Goal: Task Accomplishment & Management: Complete application form

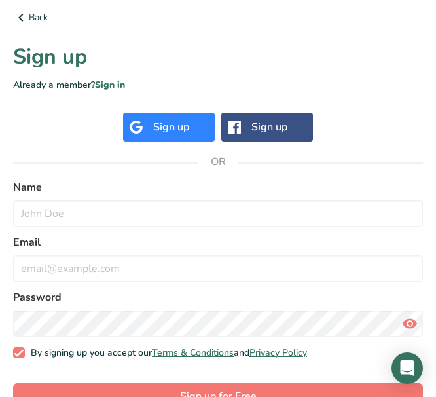
scroll to position [179, 0]
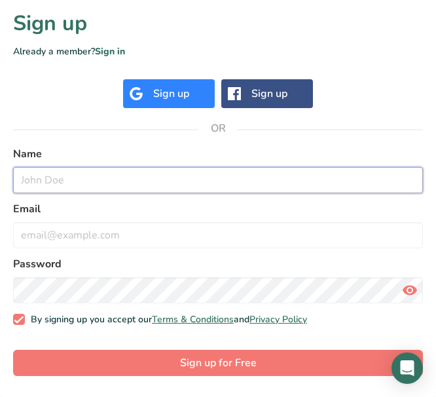
click at [107, 179] on input "text" at bounding box center [218, 180] width 410 height 26
type input "[PERSON_NAME]"
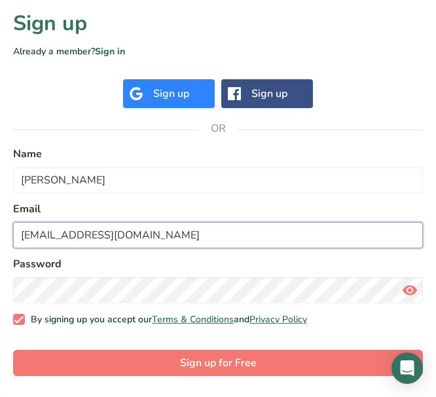
type input "[EMAIL_ADDRESS][DOMAIN_NAME]"
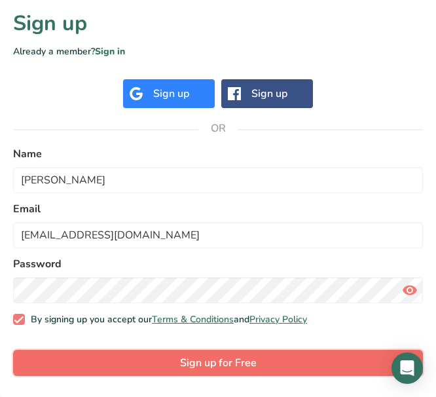
click at [192, 361] on span "Sign up for Free" at bounding box center [218, 363] width 77 height 16
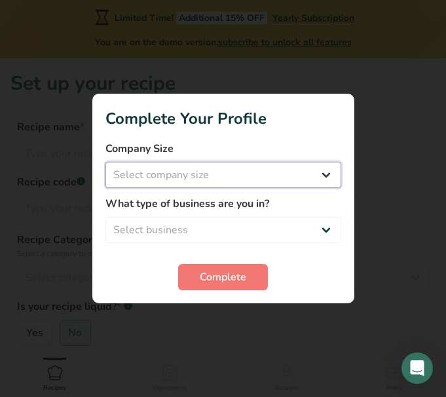
click at [271, 179] on select "Select company size Fewer than 10 Employees 10 to 50 Employees 51 to 500 Employ…" at bounding box center [223, 175] width 236 height 26
select select "1"
click at [105, 162] on select "Select company size Fewer than 10 Employees 10 to 50 Employees 51 to 500 Employ…" at bounding box center [223, 175] width 236 height 26
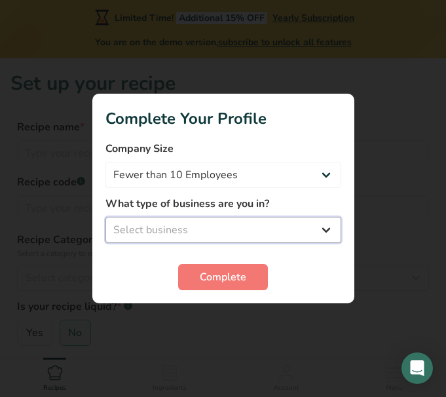
click at [226, 231] on select "Select business Packaged Food Manufacturer Restaurant & Cafe Bakery Meal Plans …" at bounding box center [223, 230] width 236 height 26
select select "3"
click at [105, 217] on select "Select business Packaged Food Manufacturer Restaurant & Cafe Bakery Meal Plans …" at bounding box center [223, 230] width 236 height 26
click at [214, 234] on select "Packaged Food Manufacturer Restaurant & Cafe Bakery Meal Plans & Catering Compa…" at bounding box center [223, 230] width 236 height 26
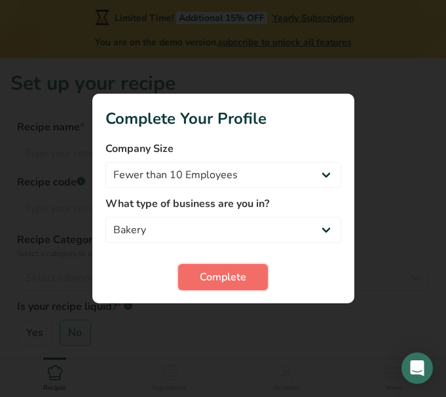
click at [220, 282] on span "Complete" at bounding box center [223, 277] width 47 height 16
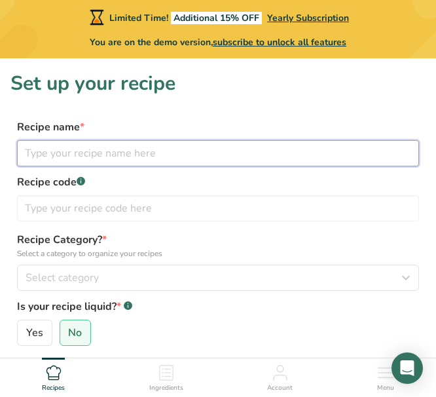
click at [140, 157] on input "text" at bounding box center [218, 153] width 402 height 26
type input "Plain Biscuits"
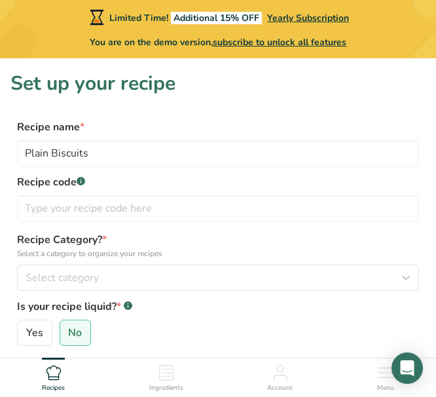
click at [131, 264] on div "Recipe Category? * Select a category to organize your recipes Select category S…" at bounding box center [218, 261] width 402 height 59
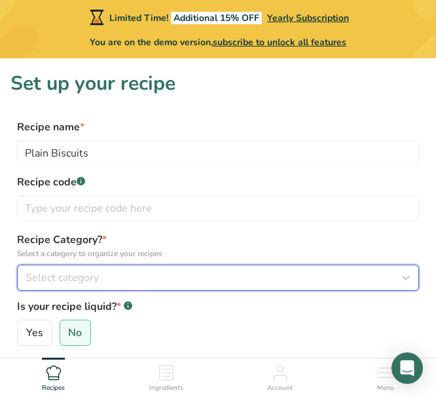
click at [126, 266] on button "Select category" at bounding box center [218, 278] width 402 height 26
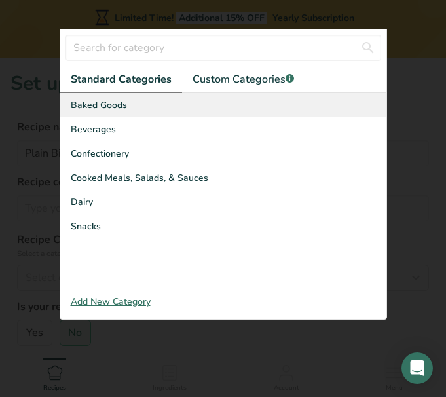
click at [124, 105] on span "Baked Goods" at bounding box center [99, 105] width 56 height 14
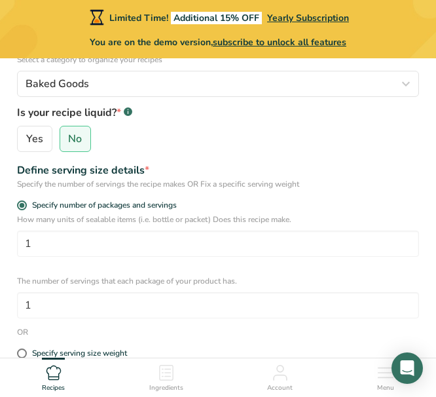
scroll to position [196, 0]
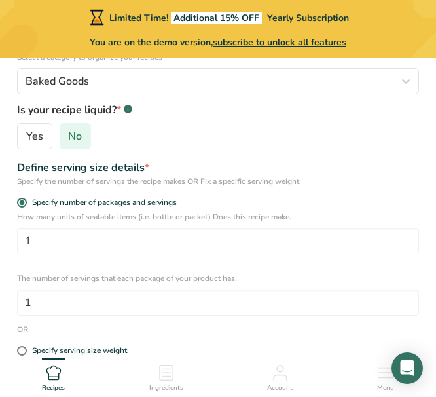
click at [77, 136] on span "No" at bounding box center [75, 136] width 14 height 13
click at [69, 136] on input "No" at bounding box center [64, 136] width 9 height 9
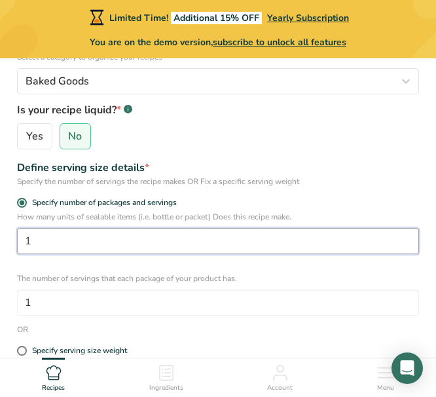
click at [51, 231] on input "1" at bounding box center [218, 241] width 402 height 26
click at [50, 233] on input "1" at bounding box center [218, 241] width 402 height 26
click at [49, 233] on input "1" at bounding box center [218, 241] width 402 height 26
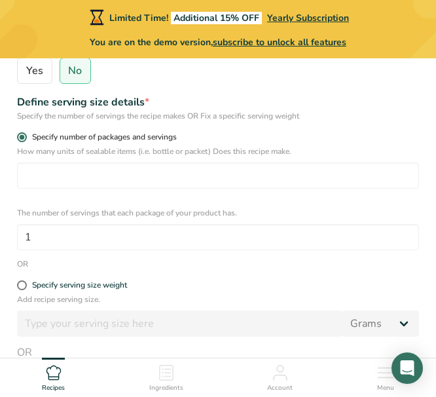
click at [29, 133] on span "Specify number of packages and servings" at bounding box center [102, 137] width 150 height 10
click at [26, 133] on input "Specify number of packages and servings" at bounding box center [21, 137] width 9 height 9
click at [25, 136] on span at bounding box center [22, 137] width 10 height 10
click at [25, 136] on input "Specify number of packages and servings" at bounding box center [21, 137] width 9 height 9
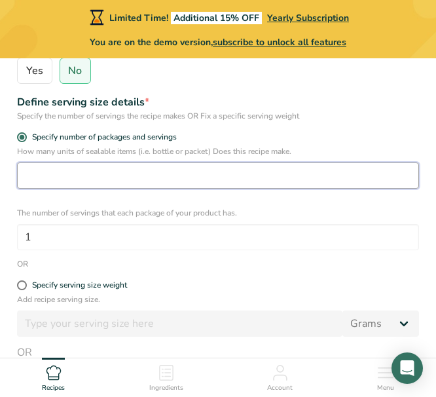
click at [174, 184] on input "number" at bounding box center [218, 175] width 402 height 26
type input "48"
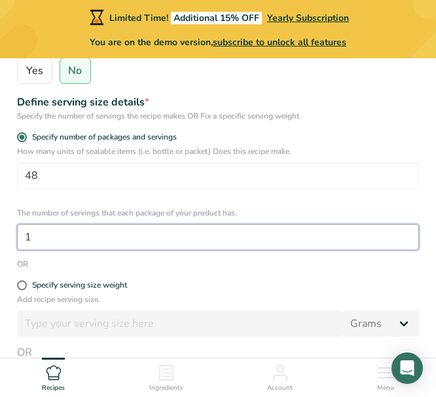
click at [139, 238] on input "1" at bounding box center [218, 237] width 402 height 26
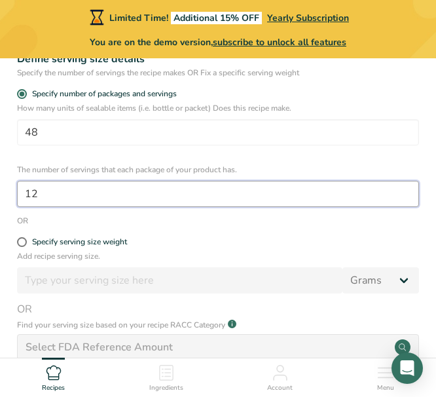
scroll to position [327, 0]
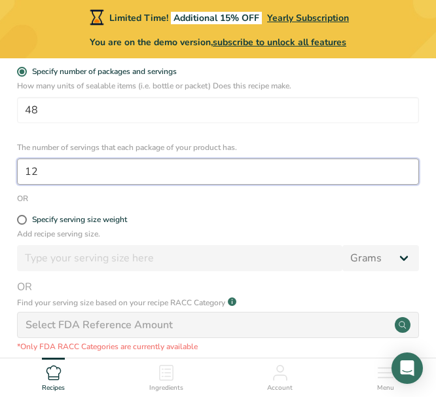
type input "12"
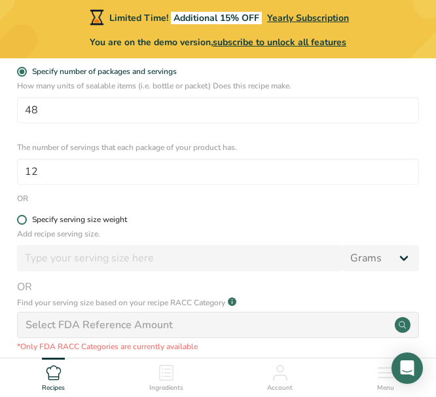
click at [25, 221] on span at bounding box center [22, 220] width 10 height 10
click at [25, 221] on input "Specify serving size weight" at bounding box center [21, 219] width 9 height 9
radio input "true"
radio input "false"
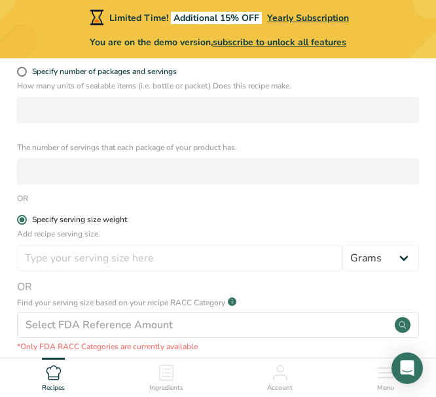
click at [25, 221] on span at bounding box center [22, 220] width 10 height 10
click at [25, 221] on input "Specify serving size weight" at bounding box center [21, 219] width 9 height 9
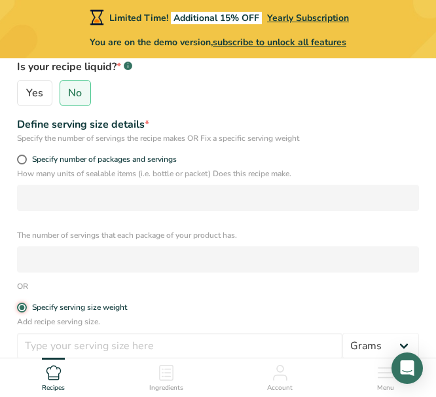
scroll to position [262, 0]
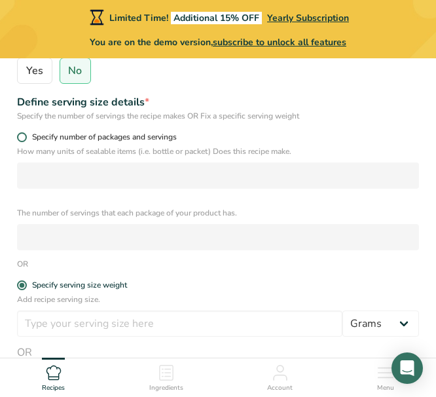
click at [25, 139] on span at bounding box center [22, 137] width 10 height 10
click at [25, 139] on input "Specify number of packages and servings" at bounding box center [21, 137] width 9 height 9
radio input "true"
radio input "false"
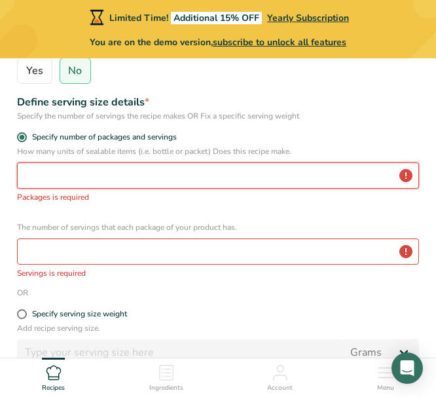
drag, startPoint x: 41, startPoint y: 176, endPoint x: 51, endPoint y: 171, distance: 10.8
click at [41, 175] on input "number" at bounding box center [218, 175] width 402 height 26
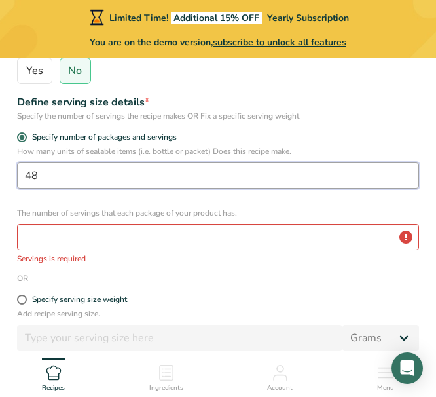
type input "48"
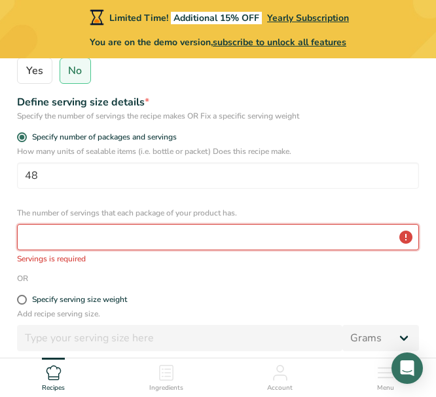
click at [197, 238] on input "number" at bounding box center [218, 237] width 402 height 26
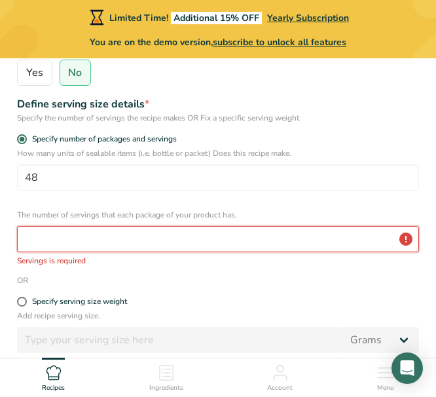
scroll to position [196, 0]
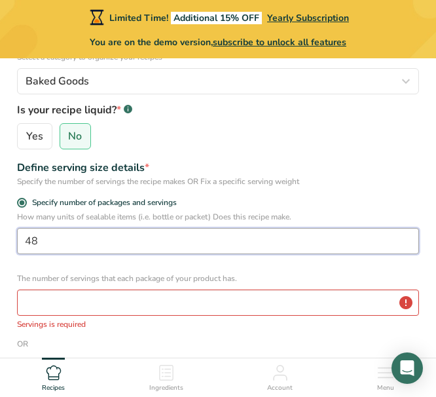
click at [80, 244] on input "48" at bounding box center [218, 241] width 402 height 26
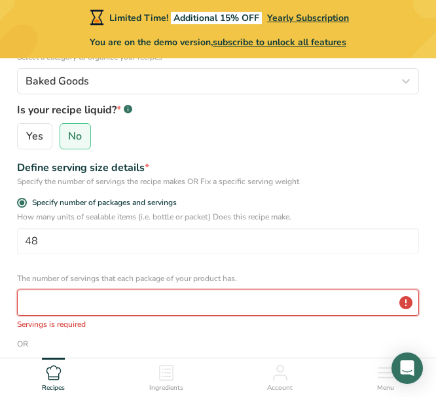
click at [91, 302] on input "number" at bounding box center [218, 303] width 402 height 26
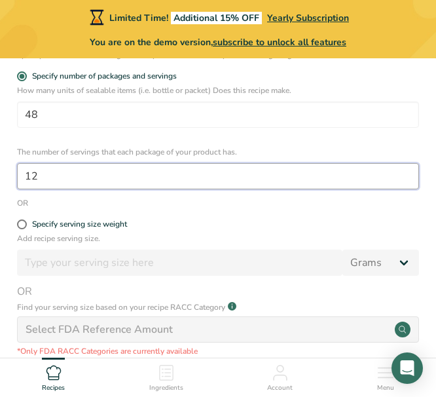
scroll to position [393, 0]
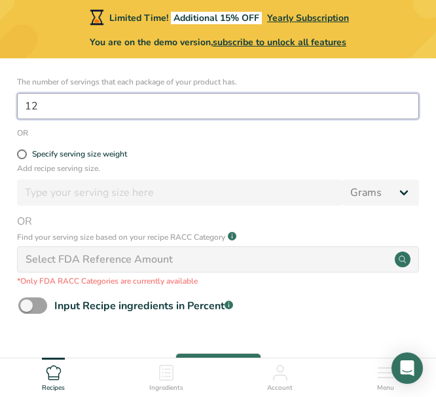
type input "12"
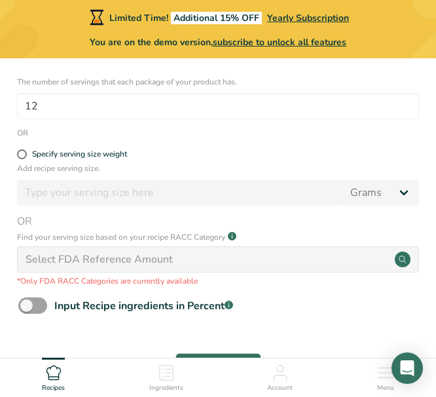
click at [411, 259] on div "Select FDA Reference Amount" at bounding box center [218, 259] width 402 height 26
drag, startPoint x: 225, startPoint y: 274, endPoint x: 130, endPoint y: 305, distance: 99.2
click at [223, 274] on div "Find your serving size based on your recipe RACC Category .a-a{fill:#347362;}.b…" at bounding box center [218, 258] width 402 height 58
click at [28, 301] on span at bounding box center [32, 305] width 29 height 16
click at [27, 301] on input "Input Recipe ingredients in Percent .a-a{fill:#347362;}.b-a{fill:#fff;}" at bounding box center [22, 305] width 9 height 9
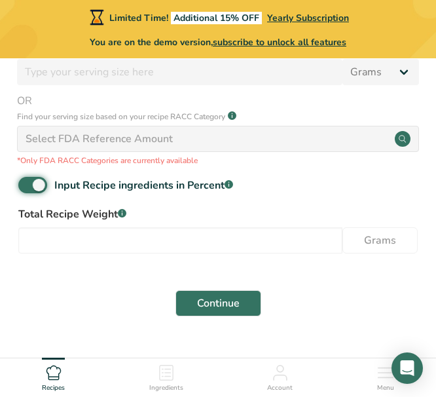
scroll to position [524, 0]
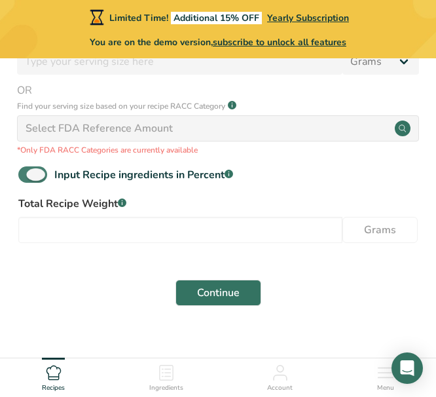
click at [37, 172] on span at bounding box center [32, 174] width 29 height 16
click at [27, 172] on input "Input Recipe ingredients in Percent .a-a{fill:#347362;}.b-a{fill:#fff;}" at bounding box center [22, 174] width 9 height 9
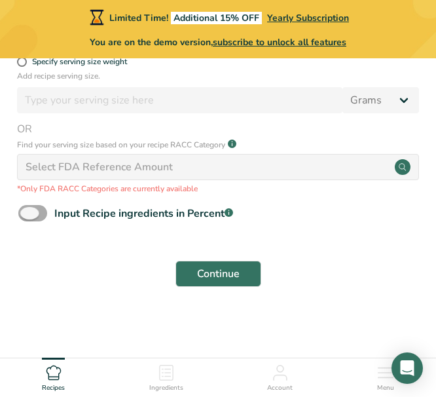
click at [35, 211] on span at bounding box center [32, 213] width 29 height 16
click at [27, 211] on input "Input Recipe ingredients in Percent .a-a{fill:#347362;}.b-a{fill:#fff;}" at bounding box center [22, 213] width 9 height 9
checkbox input "true"
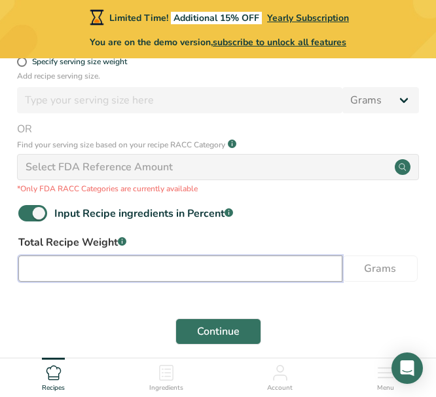
click at [60, 263] on input "number" at bounding box center [180, 268] width 324 height 26
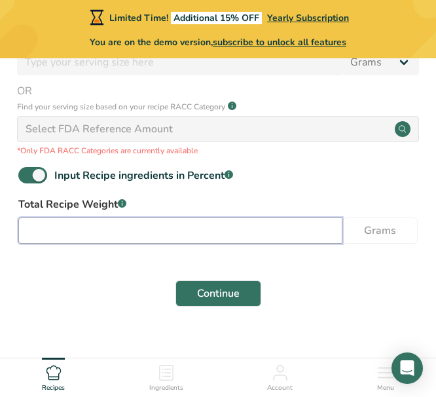
scroll to position [543, 0]
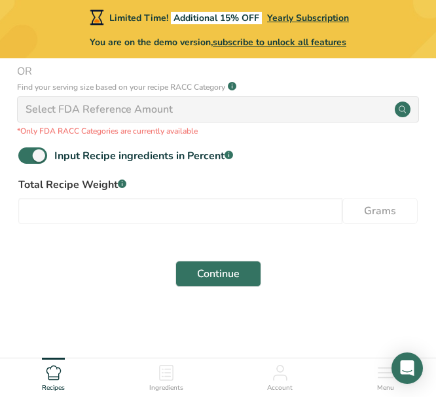
click at [170, 367] on icon at bounding box center [167, 373] width 16 height 16
